Goal: Information Seeking & Learning: Learn about a topic

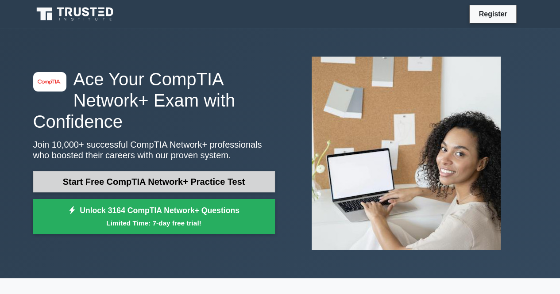
click at [226, 183] on link "Start Free CompTIA Network+ Practice Test" at bounding box center [154, 181] width 242 height 21
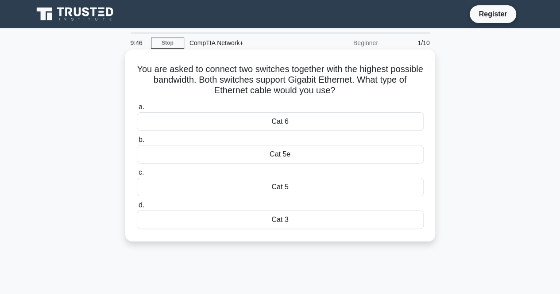
click at [284, 218] on div "Cat 3" at bounding box center [280, 220] width 287 height 19
click at [137, 208] on input "d. Cat 3" at bounding box center [137, 206] width 0 height 6
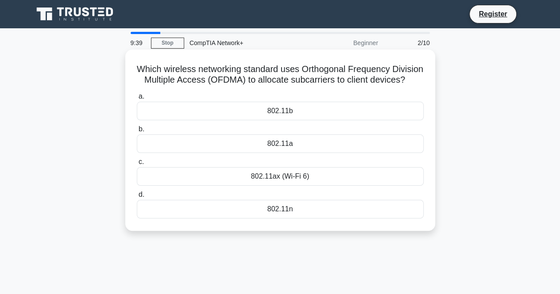
click at [269, 153] on div "802.11a" at bounding box center [280, 143] width 287 height 19
click at [137, 132] on input "b. 802.11a" at bounding box center [137, 130] width 0 height 6
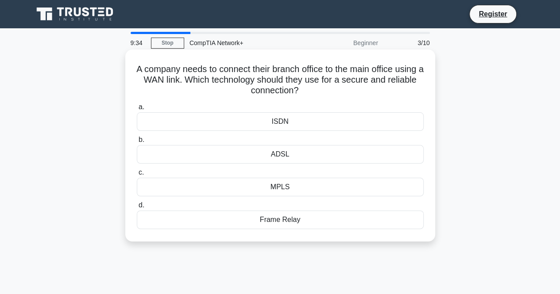
click at [293, 219] on div "Frame Relay" at bounding box center [280, 220] width 287 height 19
click at [137, 208] on input "d. Frame Relay" at bounding box center [137, 206] width 0 height 6
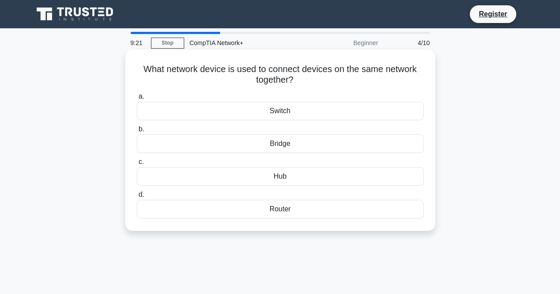
click at [297, 173] on div "Hub" at bounding box center [280, 176] width 287 height 19
click at [137, 165] on input "c. Hub" at bounding box center [137, 162] width 0 height 6
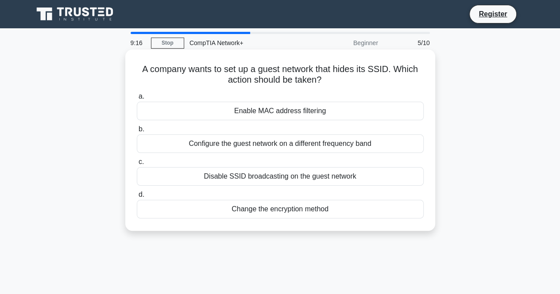
click at [298, 145] on div "Configure the guest network on a different frequency band" at bounding box center [280, 143] width 287 height 19
click at [137, 132] on input "b. Configure the guest network on a different frequency band" at bounding box center [137, 130] width 0 height 6
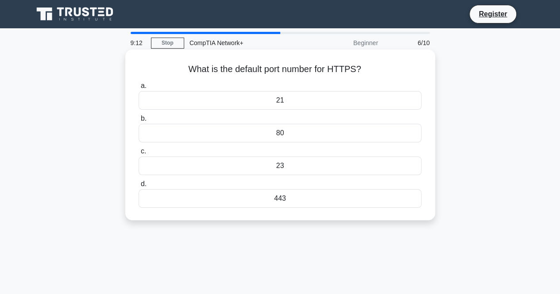
click at [297, 204] on div "443" at bounding box center [279, 198] width 282 height 19
click at [138, 187] on input "d. 443" at bounding box center [138, 184] width 0 height 6
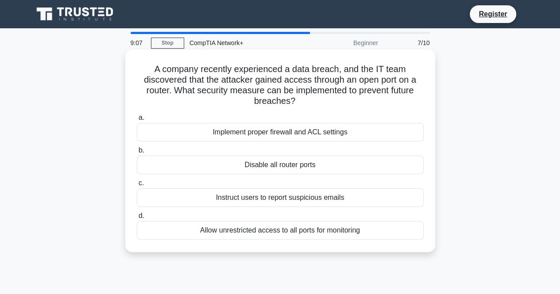
click at [280, 231] on div "Allow unrestricted access to all ports for monitoring" at bounding box center [280, 230] width 287 height 19
click at [137, 219] on input "d. Allow unrestricted access to all ports for monitoring" at bounding box center [137, 216] width 0 height 6
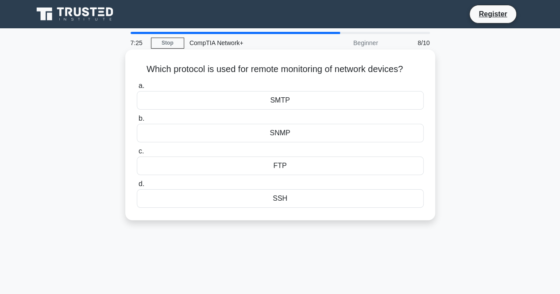
click at [281, 134] on div "SNMP" at bounding box center [280, 133] width 287 height 19
click at [137, 122] on input "b. SNMP" at bounding box center [137, 119] width 0 height 6
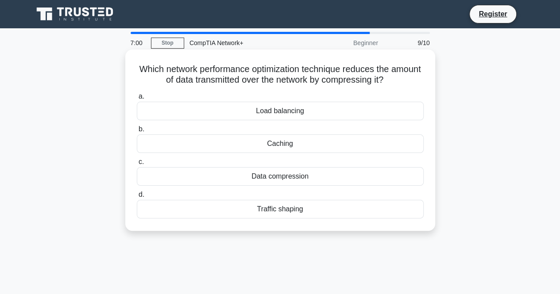
click at [297, 111] on div "Load balancing" at bounding box center [280, 111] width 287 height 19
click at [137, 100] on input "a. Load balancing" at bounding box center [137, 97] width 0 height 6
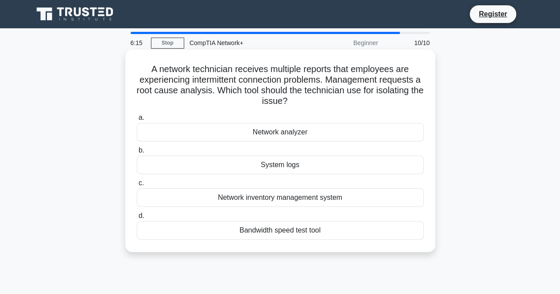
click at [297, 134] on div "Network analyzer" at bounding box center [280, 132] width 287 height 19
click at [137, 121] on input "a. Network analyzer" at bounding box center [137, 118] width 0 height 6
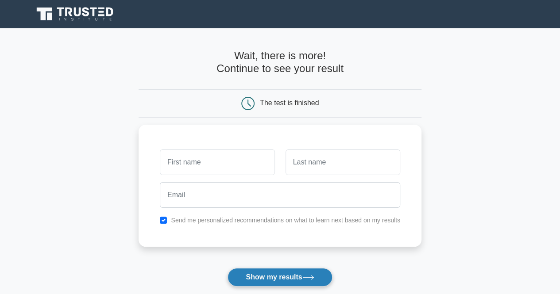
click at [289, 282] on button "Show my results" at bounding box center [279, 277] width 104 height 19
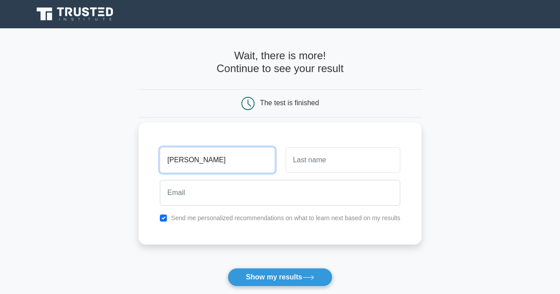
type input "SUND"
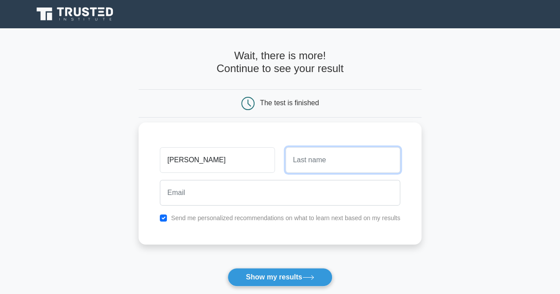
click at [333, 163] on input "text" at bounding box center [342, 160] width 115 height 26
type input "AR"
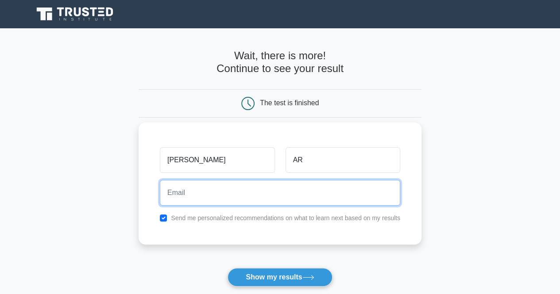
click at [272, 190] on input "email" at bounding box center [280, 193] width 240 height 26
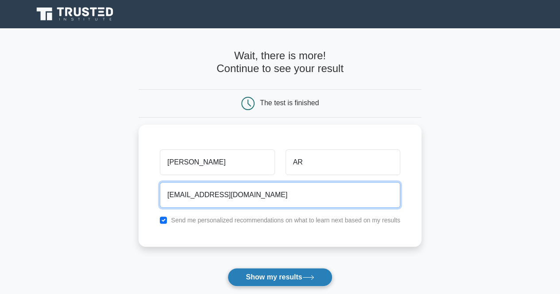
type input "SUNDAROFFICIAL23456@GMAIL.COM"
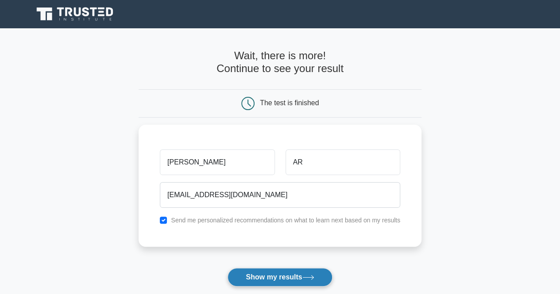
click at [289, 277] on button "Show my results" at bounding box center [279, 277] width 104 height 19
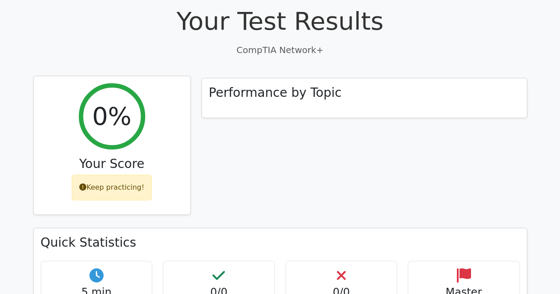
scroll to position [275, 0]
click at [115, 175] on div "Keep practicing!" at bounding box center [112, 188] width 80 height 26
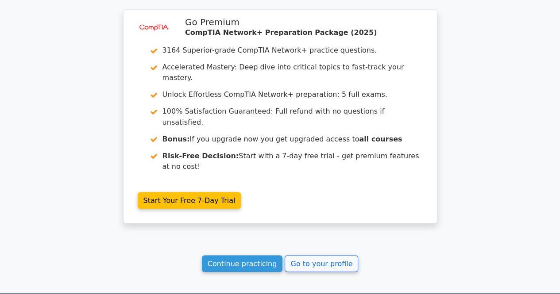
scroll to position [702, 0]
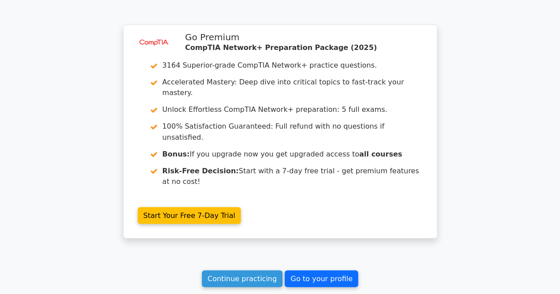
click at [311, 270] on link "Go to your profile" at bounding box center [320, 278] width 73 height 17
